Goal: Task Accomplishment & Management: Use online tool/utility

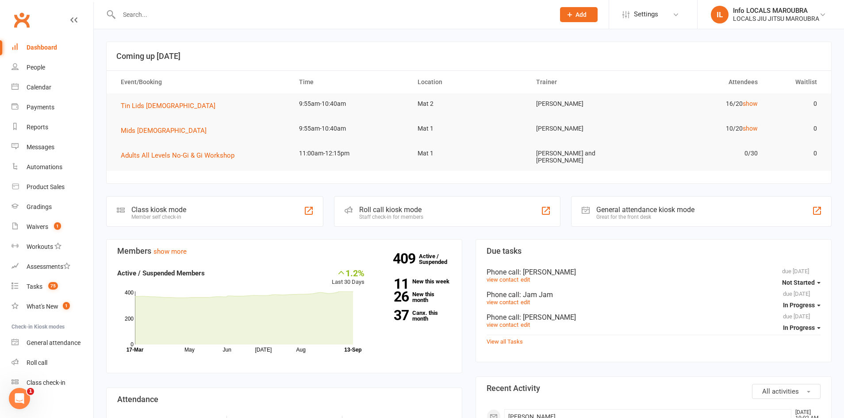
scroll to position [133, 0]
click at [30, 69] on div "People" at bounding box center [36, 67] width 19 height 7
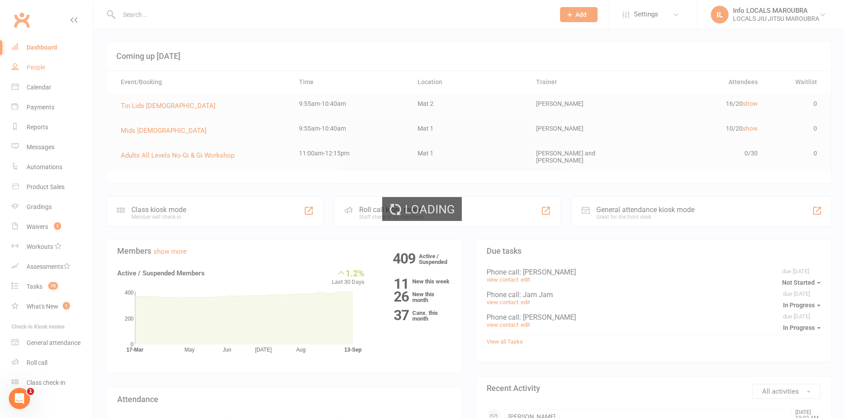
select select "100"
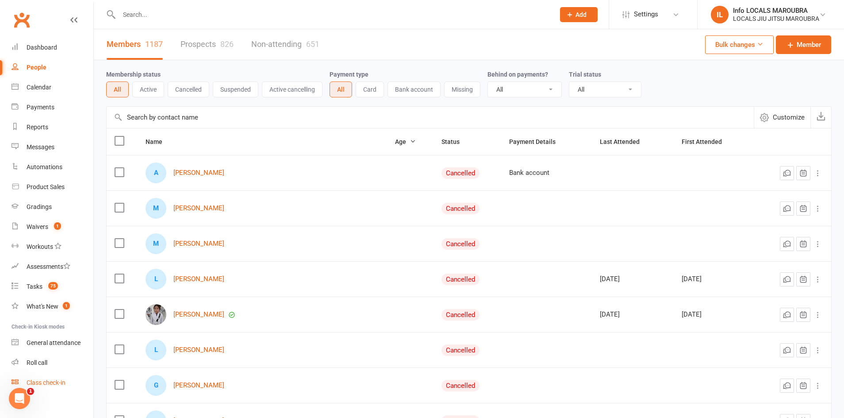
click at [46, 382] on div "Class check-in" at bounding box center [46, 382] width 39 height 7
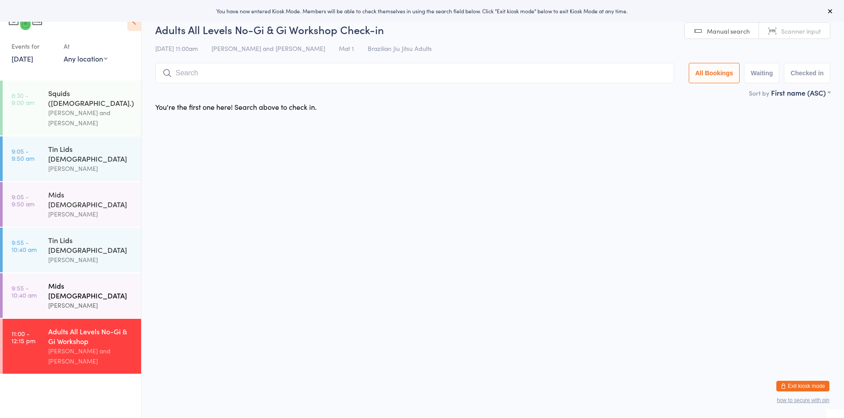
click at [90, 300] on div "[PERSON_NAME]" at bounding box center [90, 305] width 85 height 10
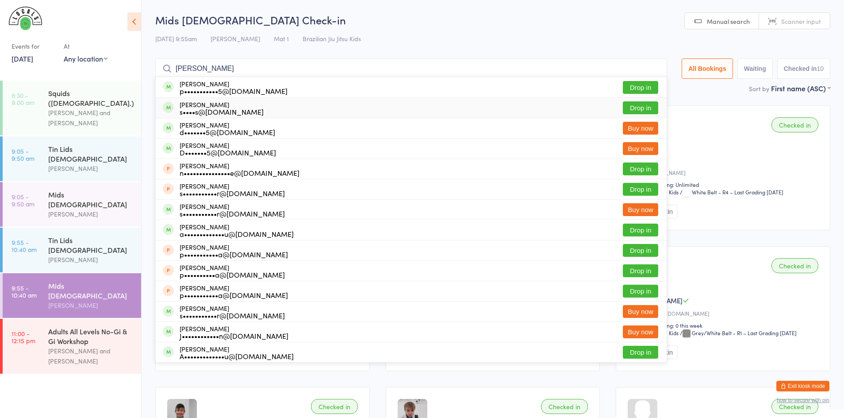
type input "peter"
click at [628, 107] on button "Drop in" at bounding box center [640, 107] width 35 height 13
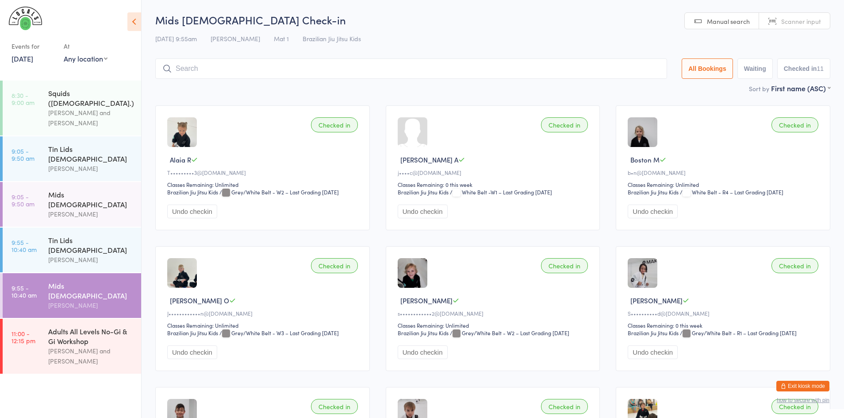
click at [790, 400] on button "how to secure with pin" at bounding box center [803, 400] width 53 height 6
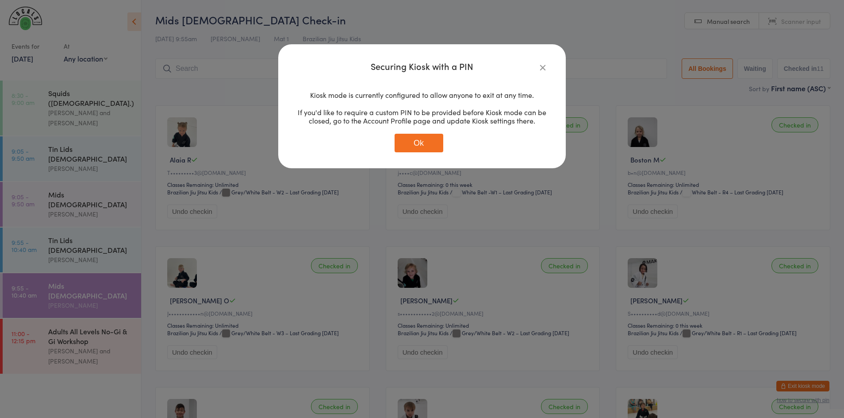
click at [549, 66] on div "Securing Kiosk with a PIN Kiosk mode is currently configured to allow anyone to…" at bounding box center [422, 106] width 288 height 124
drag, startPoint x: 541, startPoint y: 66, endPoint x: 559, endPoint y: 79, distance: 22.2
click at [541, 66] on icon "button" at bounding box center [543, 67] width 10 height 10
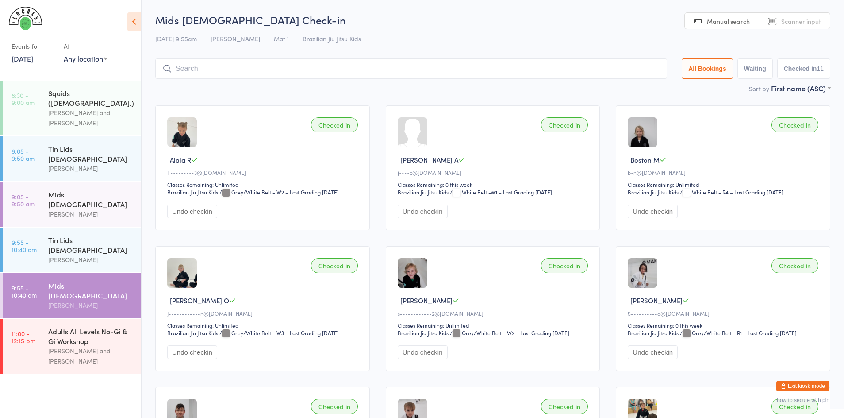
click at [795, 389] on button "Exit kiosk mode" at bounding box center [803, 386] width 53 height 11
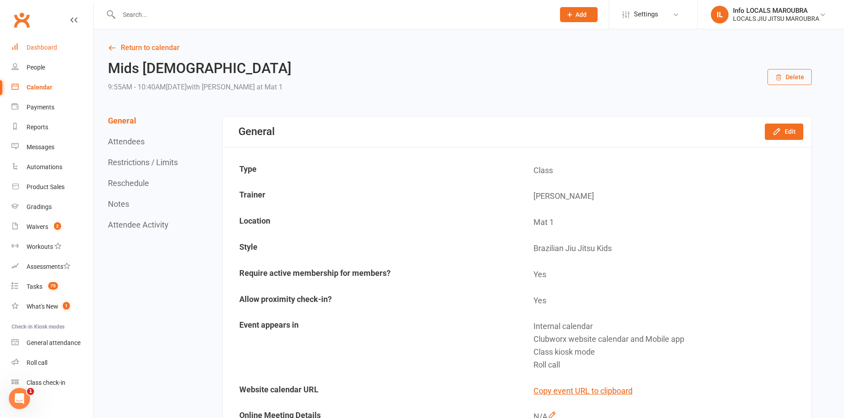
click at [43, 44] on div "Dashboard" at bounding box center [42, 47] width 31 height 7
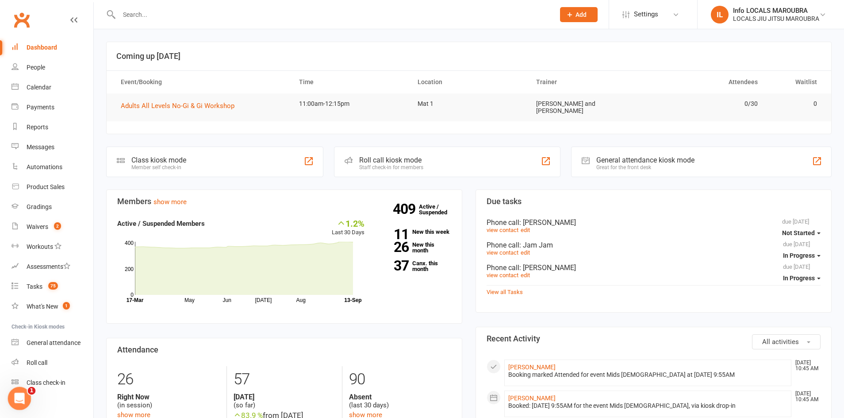
click at [7, 398] on div "Open Intercom Messenger" at bounding box center [18, 396] width 29 height 29
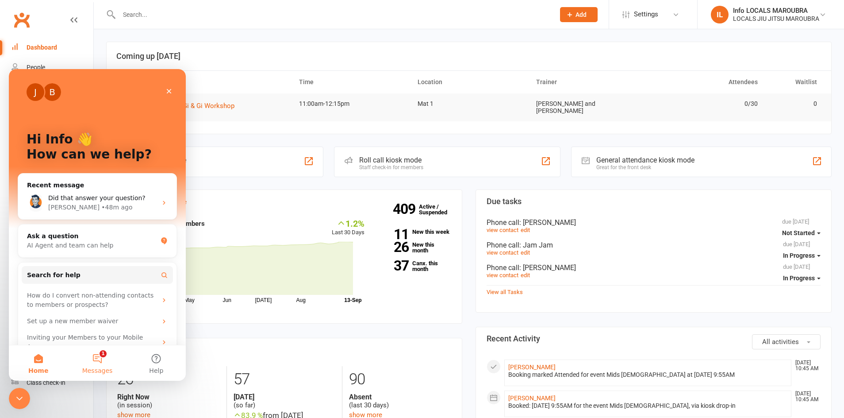
click at [107, 369] on span "Messages" at bounding box center [97, 370] width 31 height 6
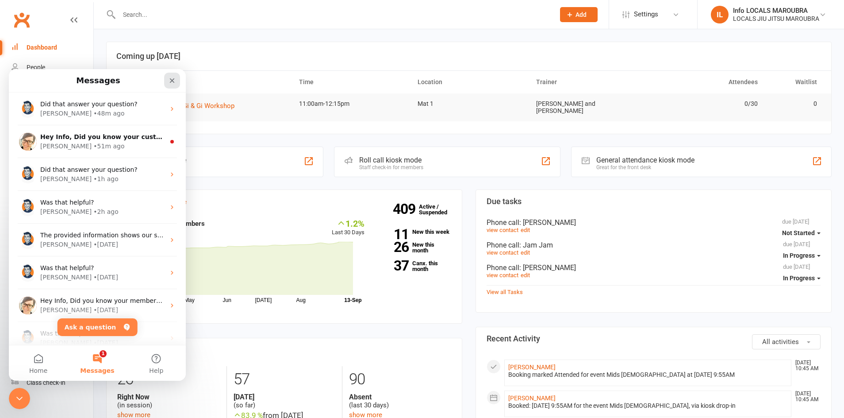
click at [170, 75] on div "Close" at bounding box center [172, 81] width 16 height 16
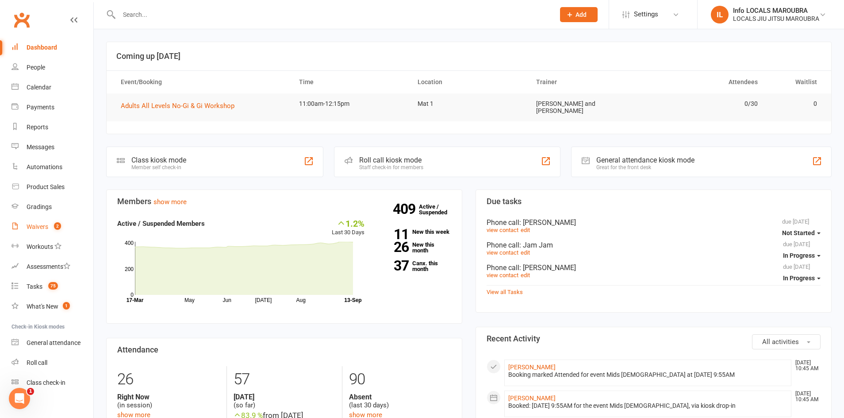
click at [36, 225] on div "Waivers" at bounding box center [38, 226] width 22 height 7
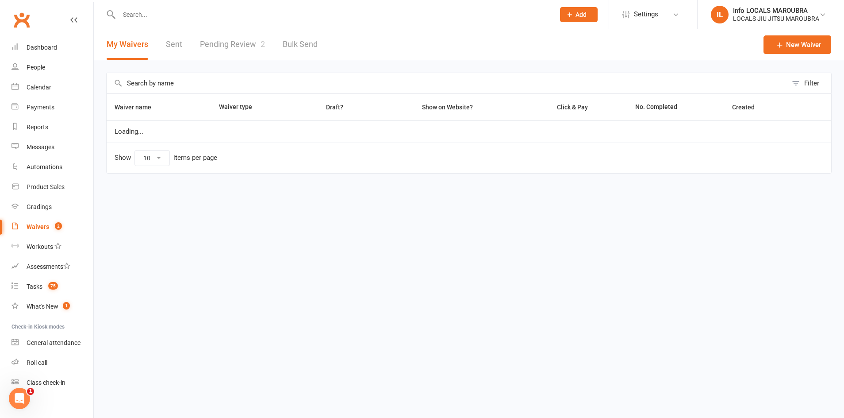
select select "25"
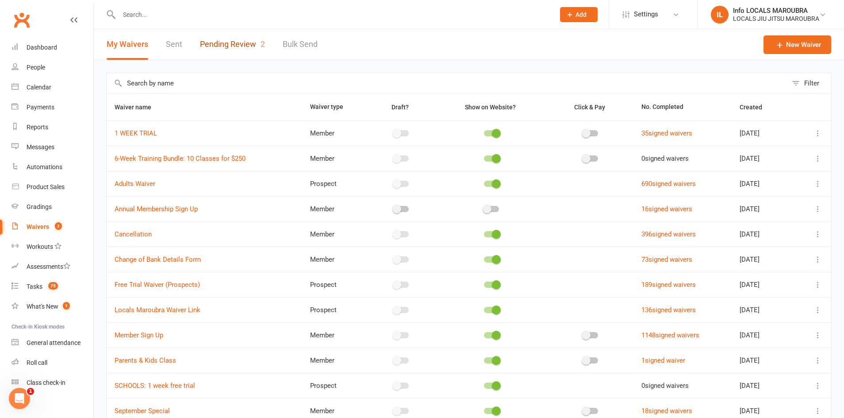
click at [237, 49] on link "Pending Review 2" at bounding box center [232, 44] width 65 height 31
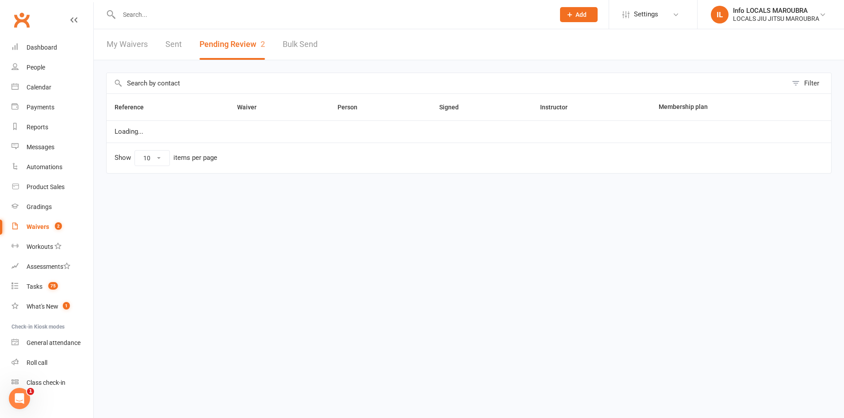
select select "25"
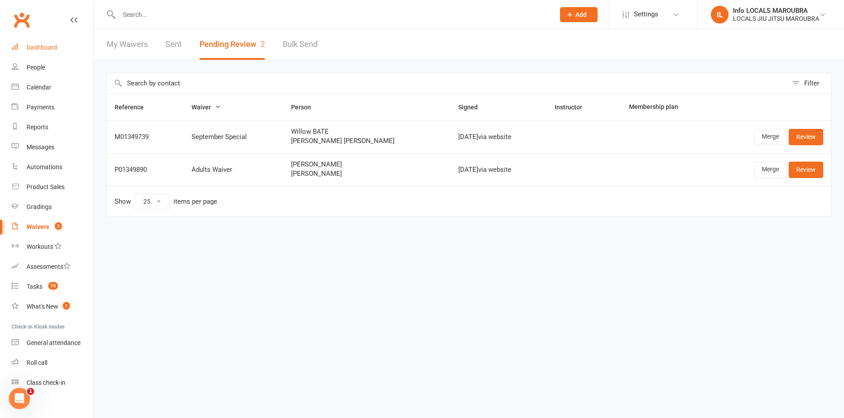
click at [38, 50] on div "Dashboard" at bounding box center [42, 47] width 31 height 7
